Goal: Transaction & Acquisition: Purchase product/service

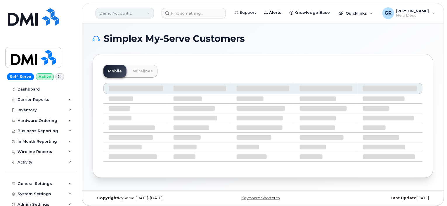
click at [142, 11] on link "Demo Account 1" at bounding box center [125, 13] width 58 height 11
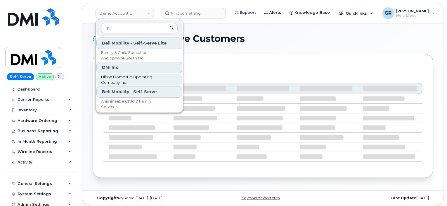
type input "hil"
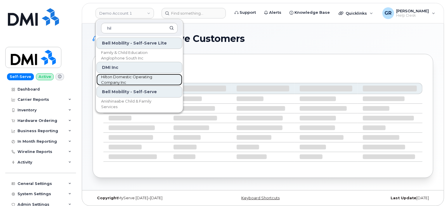
click at [147, 76] on span "Hilton Domestic Operating Company Inc" at bounding box center [134, 79] width 67 height 11
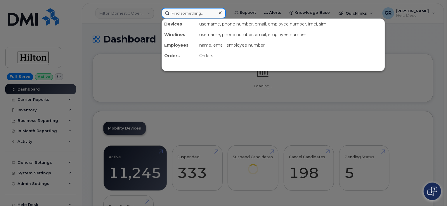
click at [187, 11] on input at bounding box center [194, 13] width 64 height 11
paste input "(561) 709-9303"
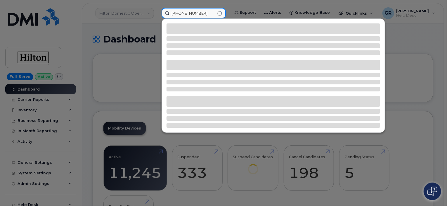
type input "(561) 709-9303"
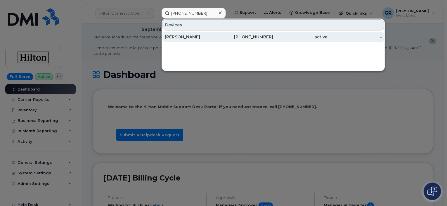
click at [208, 39] on div "Betsy Moreno" at bounding box center [192, 37] width 54 height 6
click at [226, 40] on div "561-709-9303" at bounding box center [246, 37] width 54 height 11
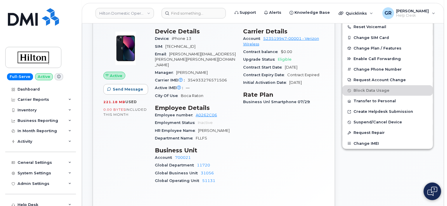
scroll to position [164, 0]
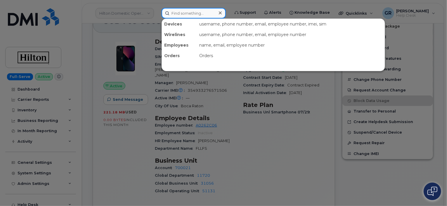
click at [194, 8] on input at bounding box center [194, 13] width 64 height 11
paste input "Omar Huerta"
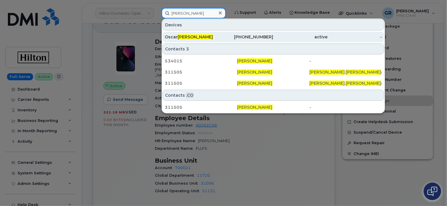
type input "Omar Huerta"
click at [221, 36] on div "562-553-2927" at bounding box center [246, 37] width 54 height 6
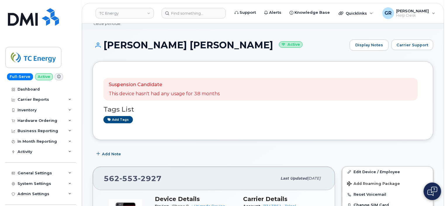
scroll to position [29, 0]
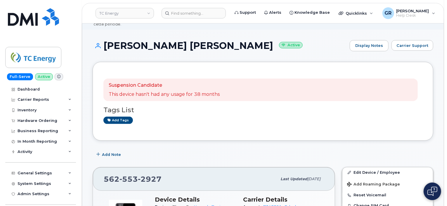
click at [176, 110] on div "Tags List Add tags" at bounding box center [262, 112] width 319 height 23
click at [132, 106] on h3 "Tags List" at bounding box center [262, 109] width 319 height 7
drag, startPoint x: 106, startPoint y: 106, endPoint x: 142, endPoint y: 106, distance: 35.4
click at [142, 106] on div "Suspension Candidate This device hasn't had any usage for 38 months Tags List A…" at bounding box center [263, 101] width 341 height 79
click at [141, 106] on h3 "Tags List" at bounding box center [262, 109] width 319 height 7
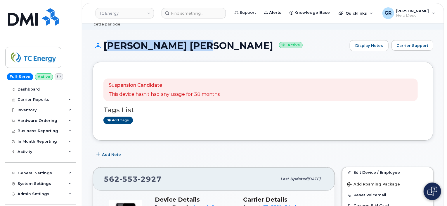
drag, startPoint x: 107, startPoint y: 41, endPoint x: 196, endPoint y: 42, distance: 89.5
click at [196, 42] on h1 "Oscar Omar Huerta Active" at bounding box center [220, 45] width 254 height 10
copy h1 "Oscar Omar Huerta"
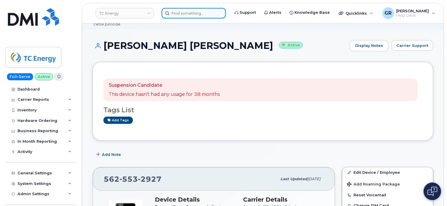
click at [199, 11] on input at bounding box center [194, 13] width 64 height 11
paste input "Oscar Omar Huerta"
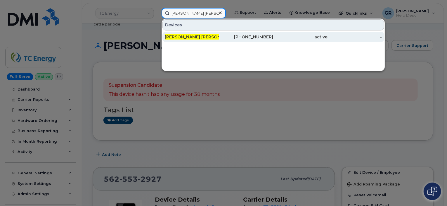
type input "Oscar Omar Huerta"
click at [208, 38] on div "Oscar Omar Huerta" at bounding box center [192, 37] width 54 height 6
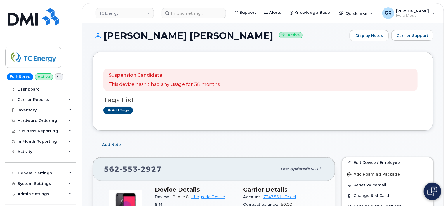
scroll to position [88, 0]
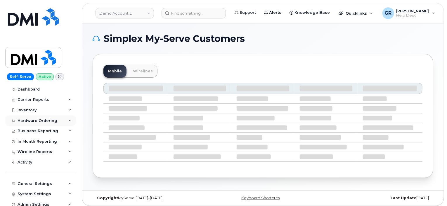
click at [44, 123] on div "Hardware Ordering" at bounding box center [40, 120] width 71 height 11
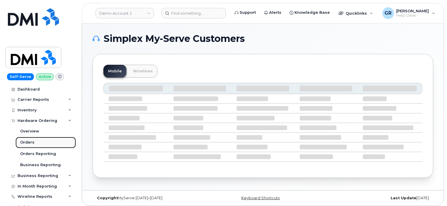
click at [38, 143] on link "Orders" at bounding box center [45, 142] width 61 height 11
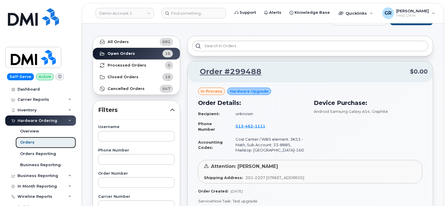
scroll to position [29, 0]
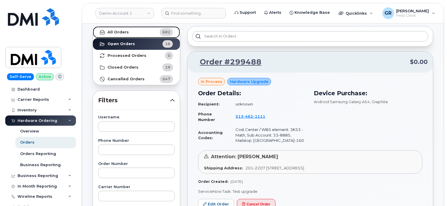
click at [132, 35] on link "All Orders 682" at bounding box center [136, 32] width 87 height 12
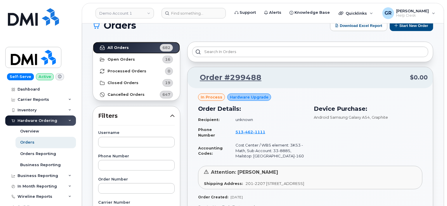
scroll to position [0, 0]
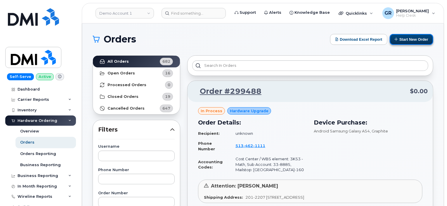
click at [394, 37] on button "Start New Order" at bounding box center [412, 39] width 44 height 11
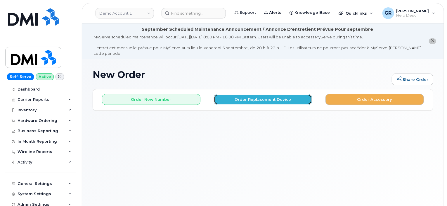
click at [249, 95] on button "Order Replacement Device" at bounding box center [263, 99] width 99 height 11
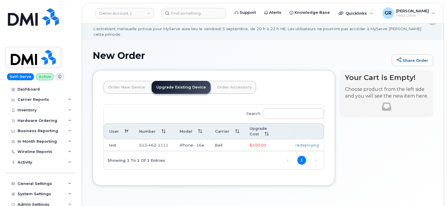
scroll to position [29, 0]
